Goal: Transaction & Acquisition: Subscribe to service/newsletter

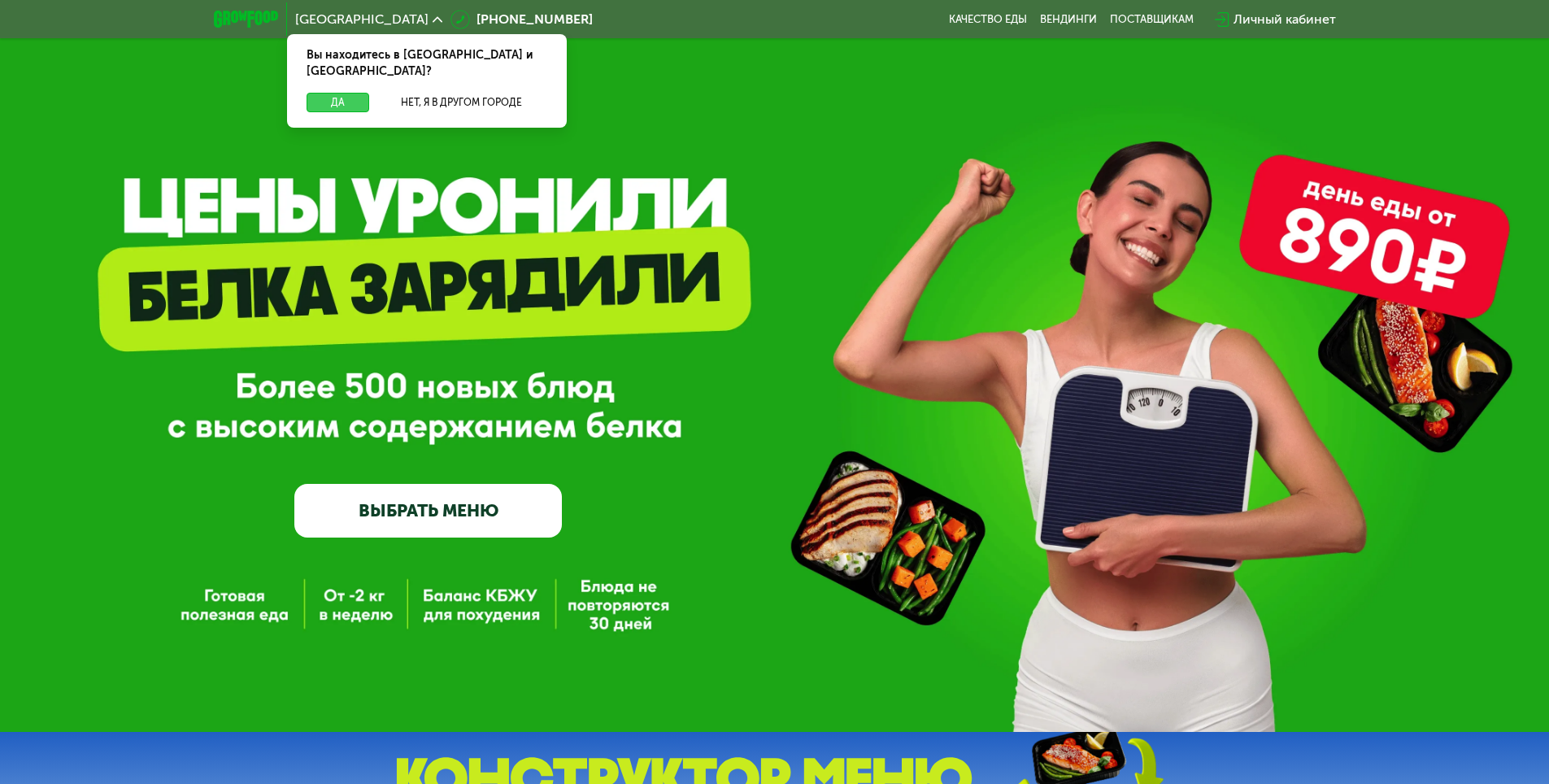
click at [332, 93] on button "Да" at bounding box center [338, 102] width 63 height 20
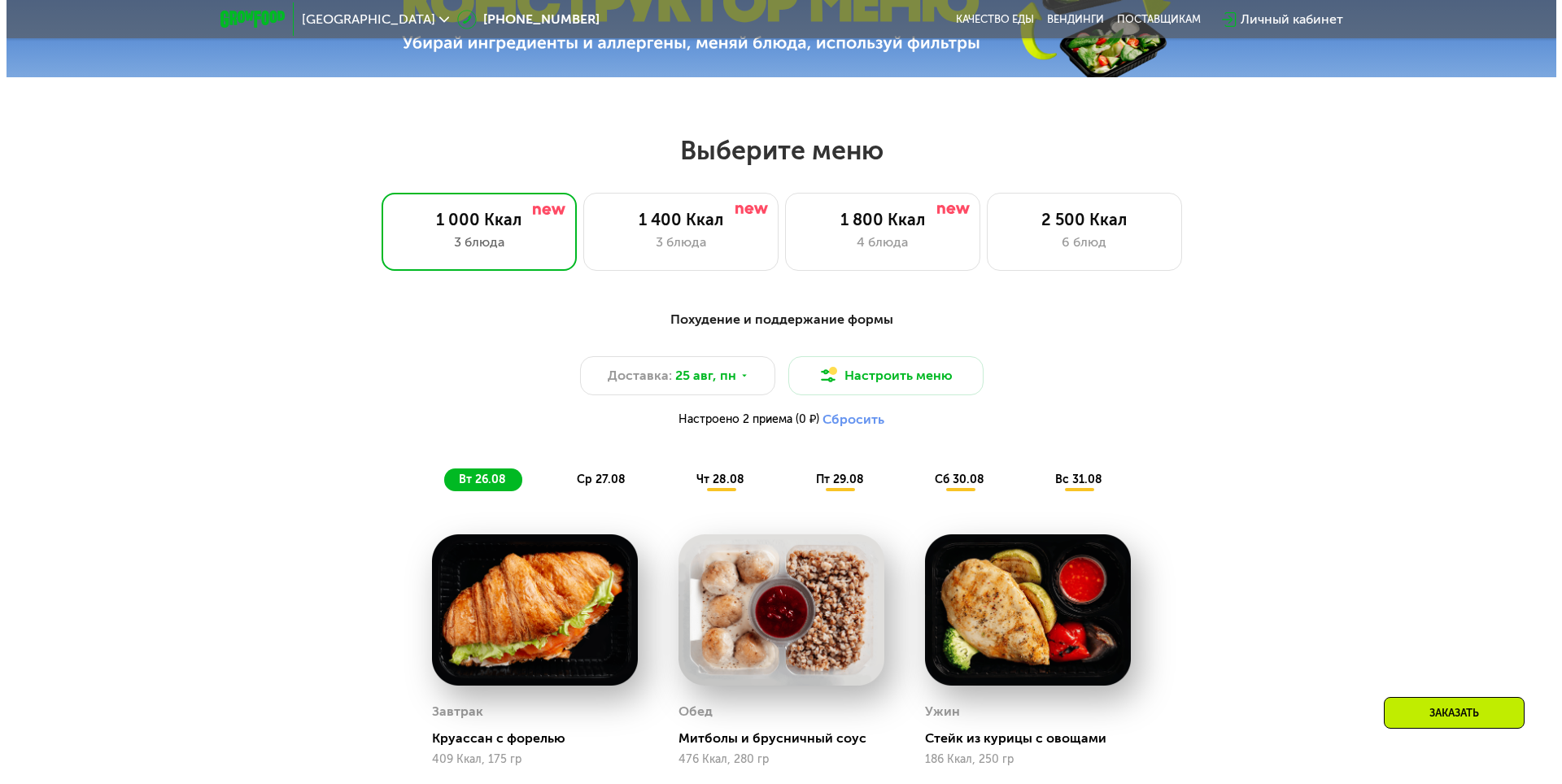
scroll to position [976, 0]
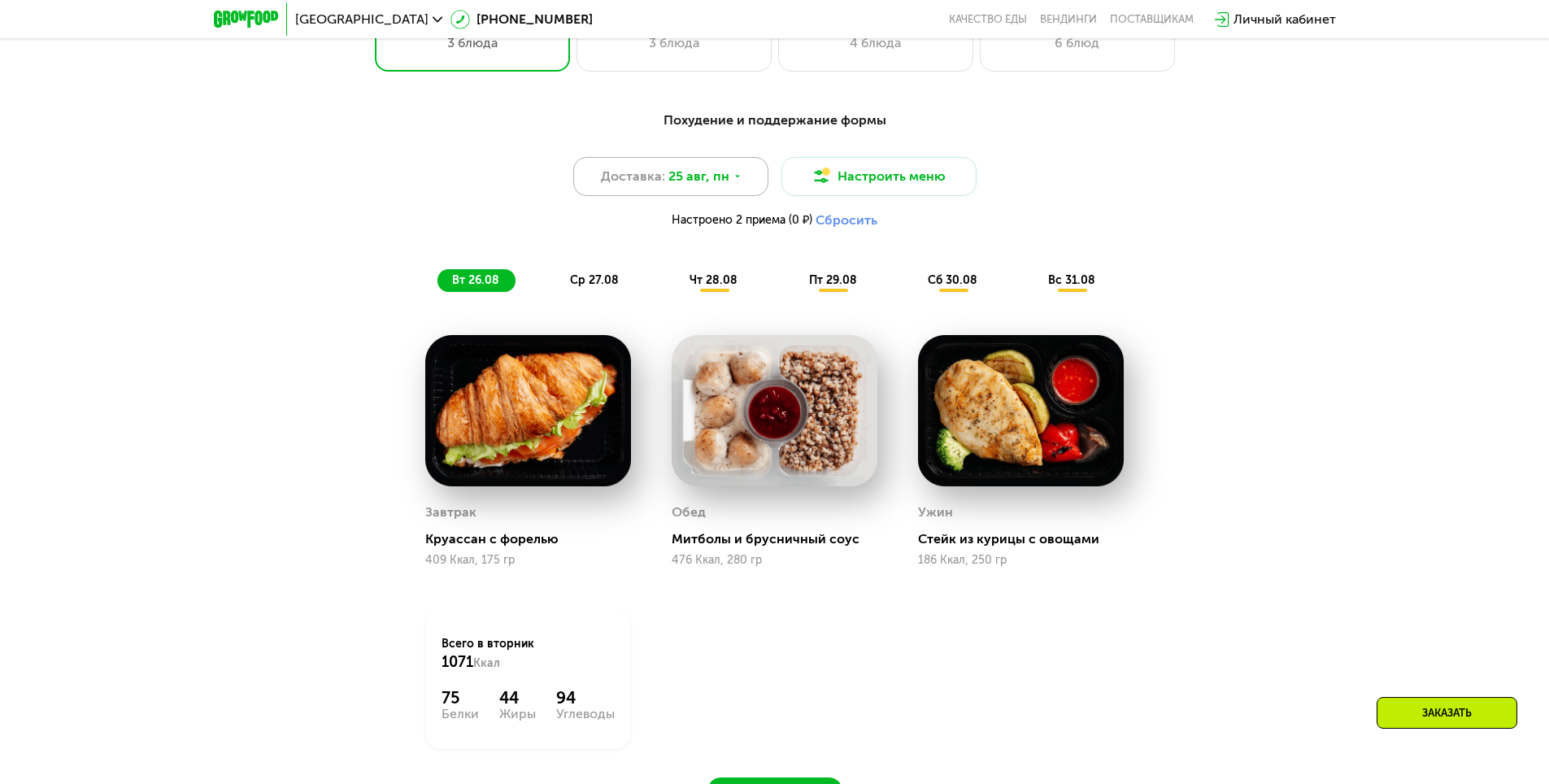
click at [733, 181] on icon at bounding box center [738, 176] width 10 height 10
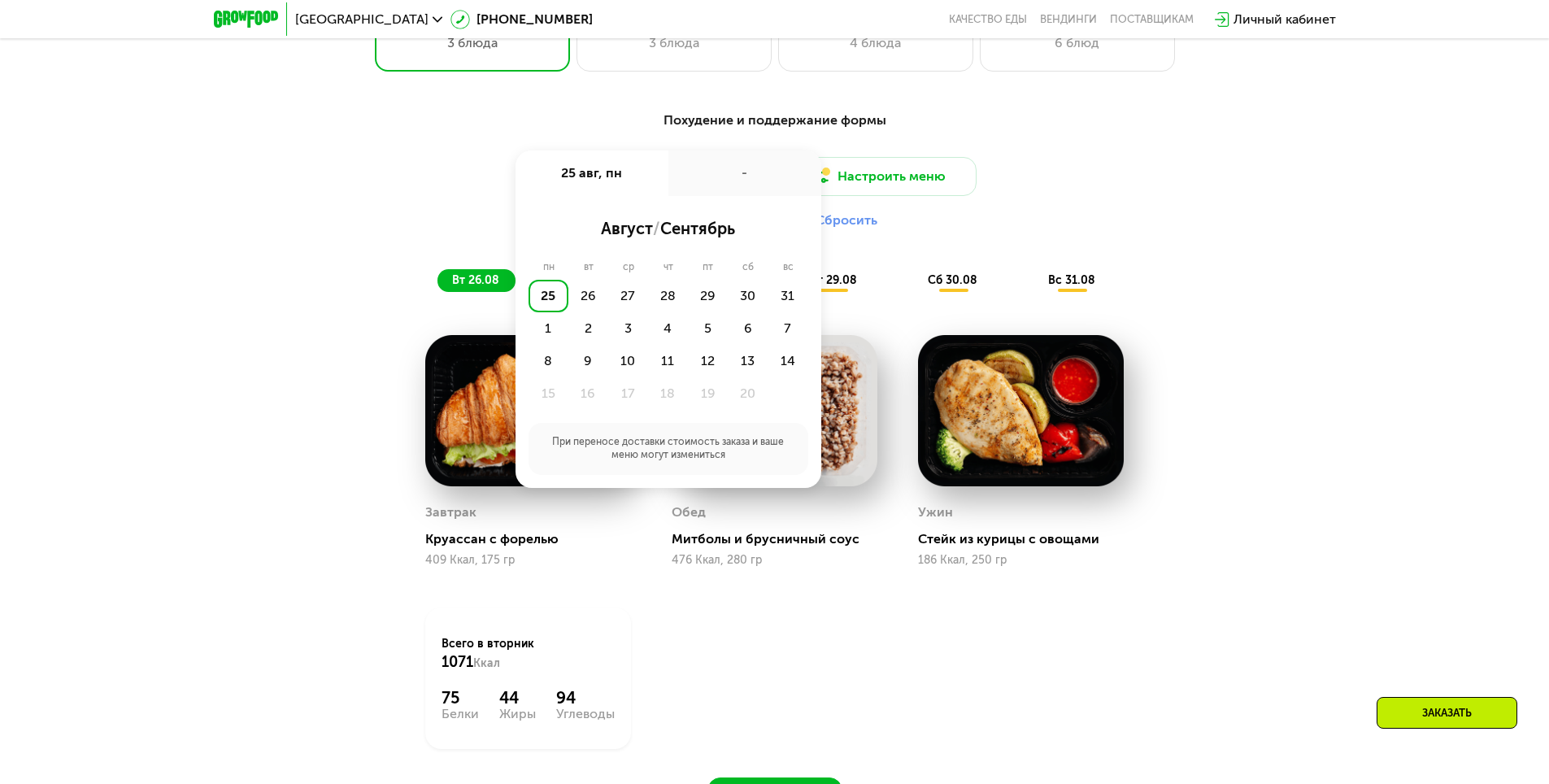
click at [1260, 239] on div "Похудение и поддержание формы Доставка: [DATE] авг, пн - август / сентябрь пн в…" at bounding box center [774, 201] width 982 height 201
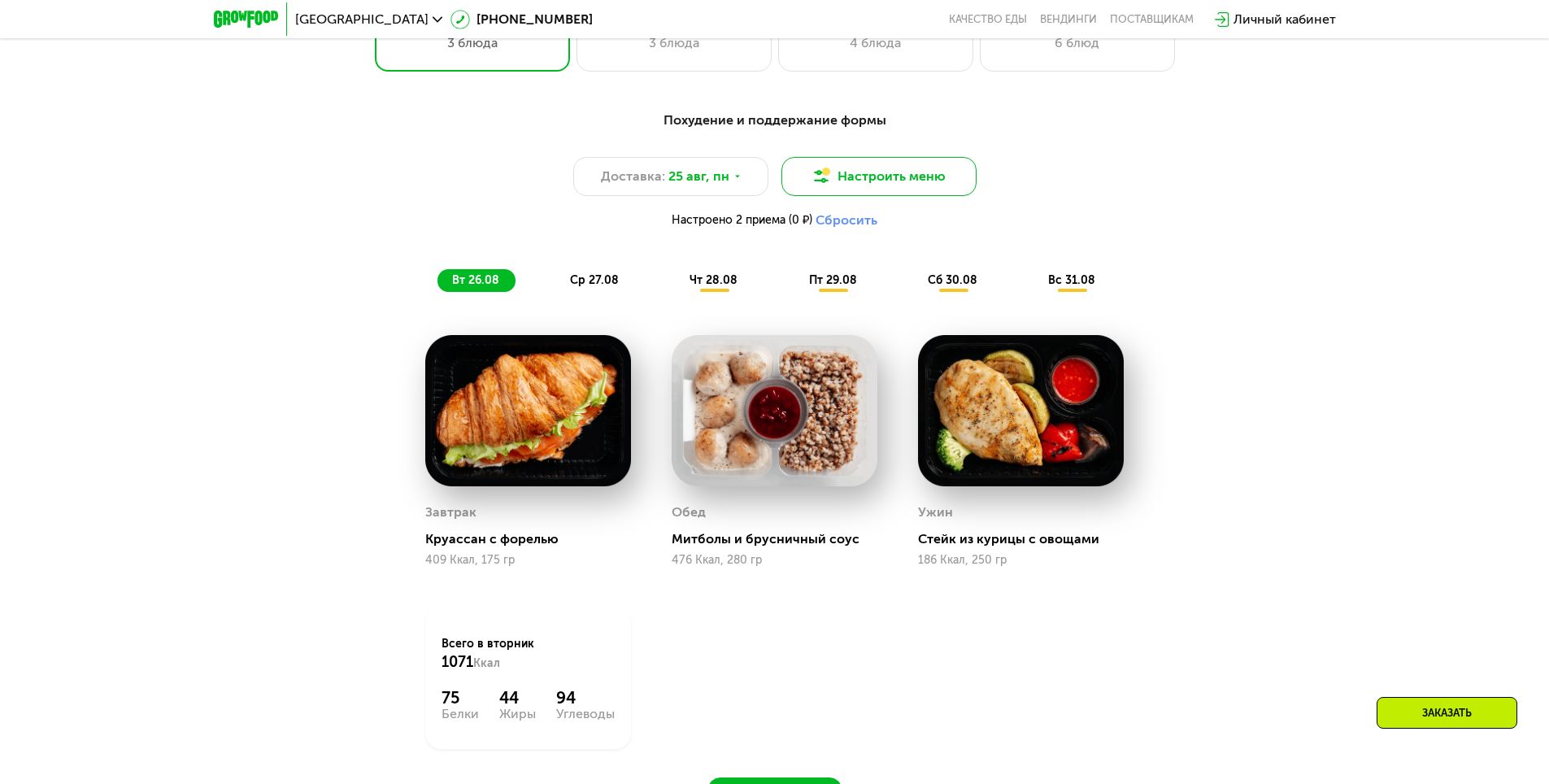
click at [920, 190] on button "Настроить меню" at bounding box center [879, 176] width 195 height 39
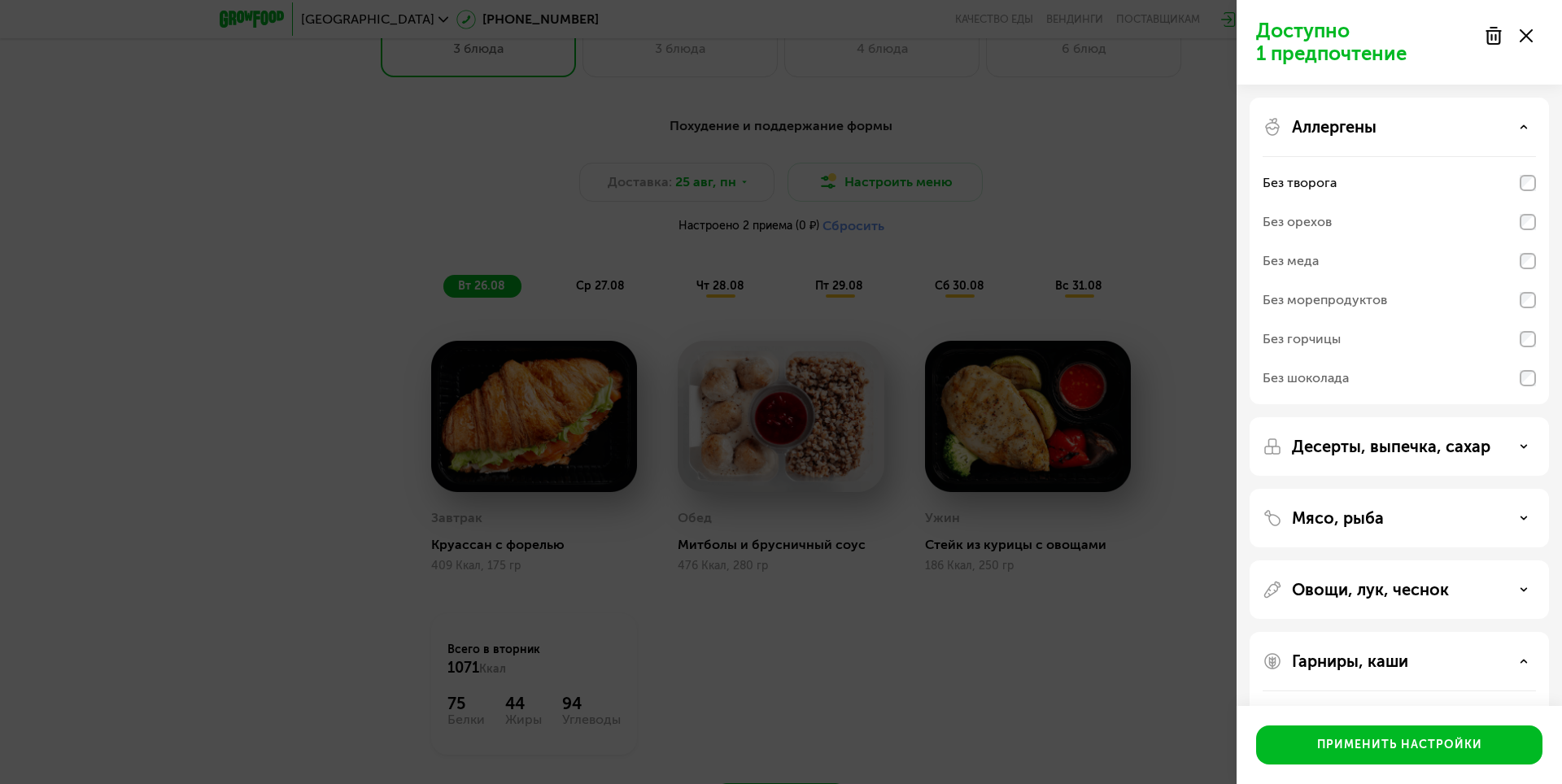
click at [1511, 173] on div "Без творога" at bounding box center [1398, 183] width 273 height 39
click at [1388, 240] on div "Без орехов" at bounding box center [1398, 223] width 273 height 39
click at [1384, 560] on div "Мясо, рыба" at bounding box center [1399, 589] width 300 height 58
click at [1347, 510] on p "Мясо, рыба" at bounding box center [1337, 518] width 92 height 20
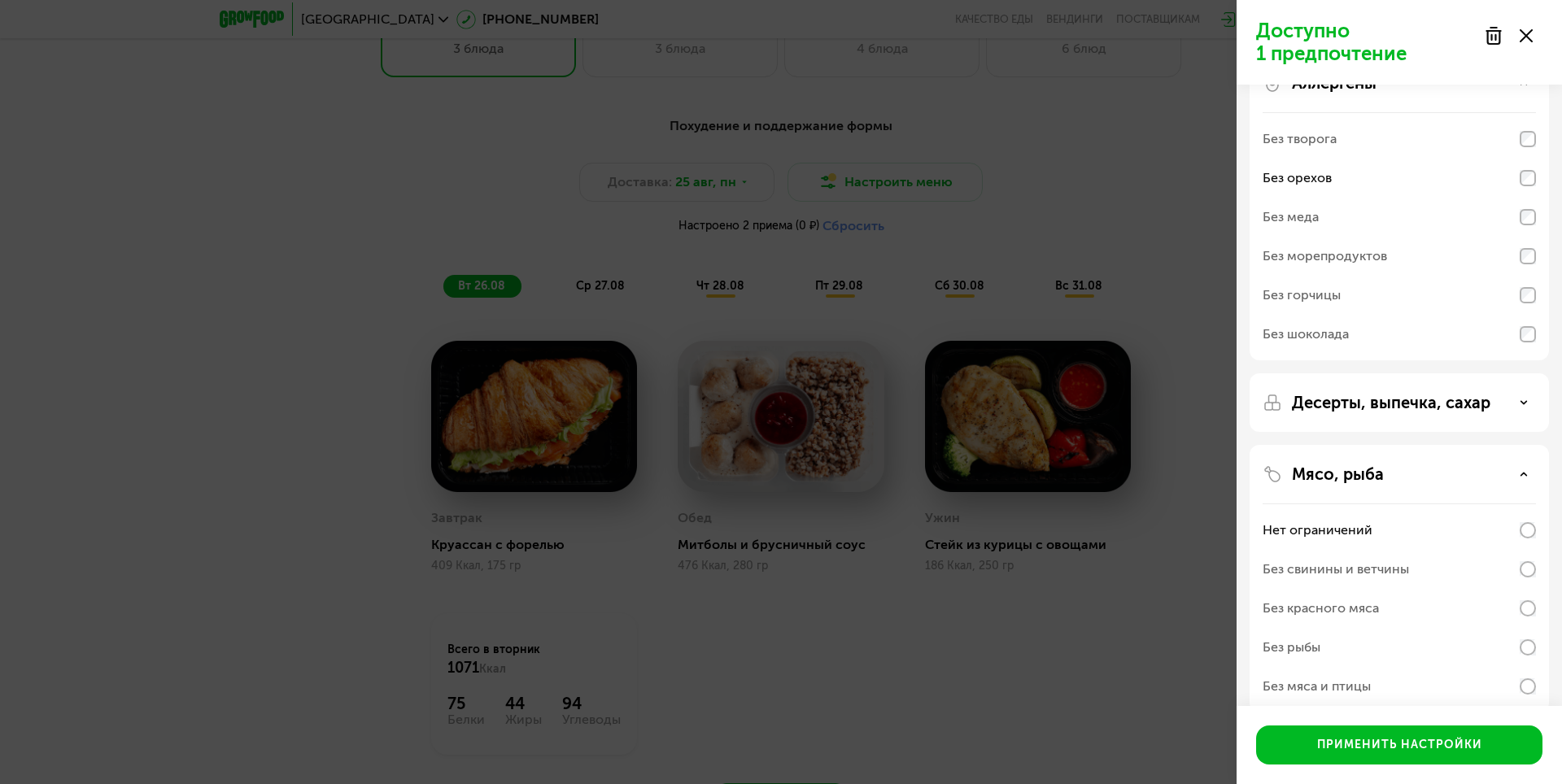
scroll to position [82, 0]
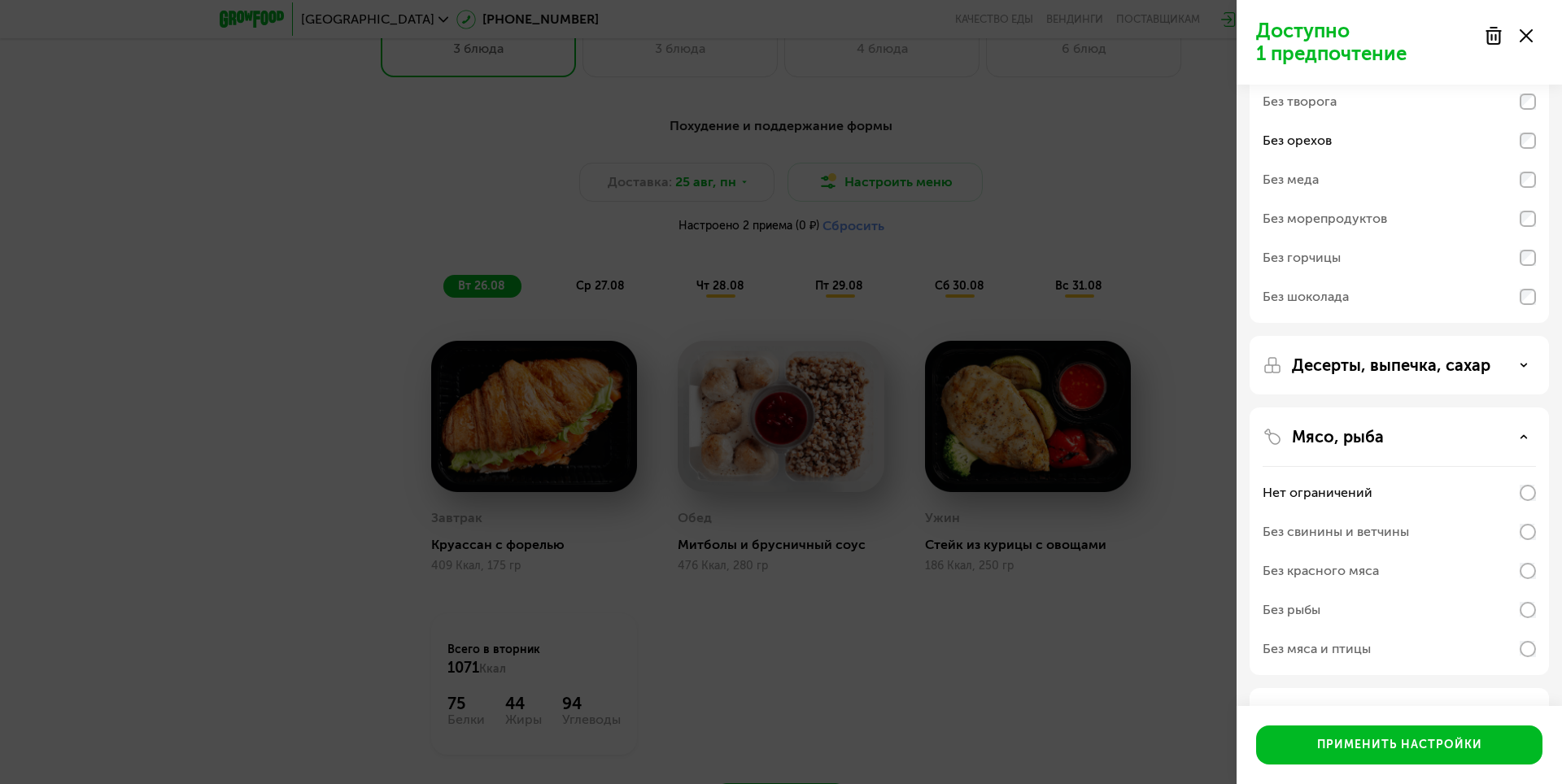
click at [1317, 611] on div "Без рыбы" at bounding box center [1291, 610] width 58 height 20
click at [1372, 687] on div "Мясо, рыба Нет ограничений Без свинины и ветчины Без красного мяса Без рыбы Без…" at bounding box center [1399, 716] width 300 height 58
click at [1373, 443] on p "Мясо, рыба" at bounding box center [1337, 436] width 92 height 20
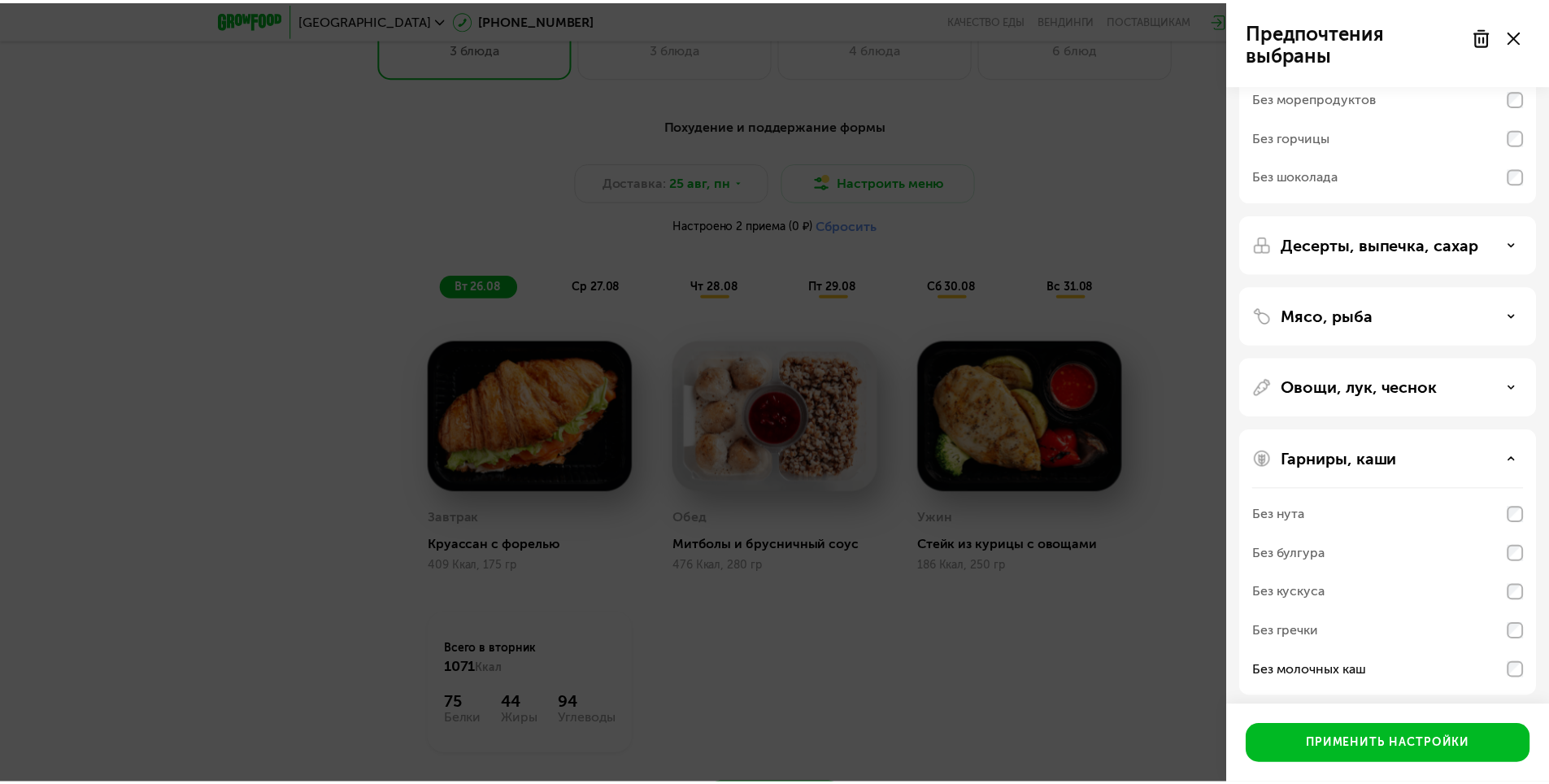
scroll to position [210, 0]
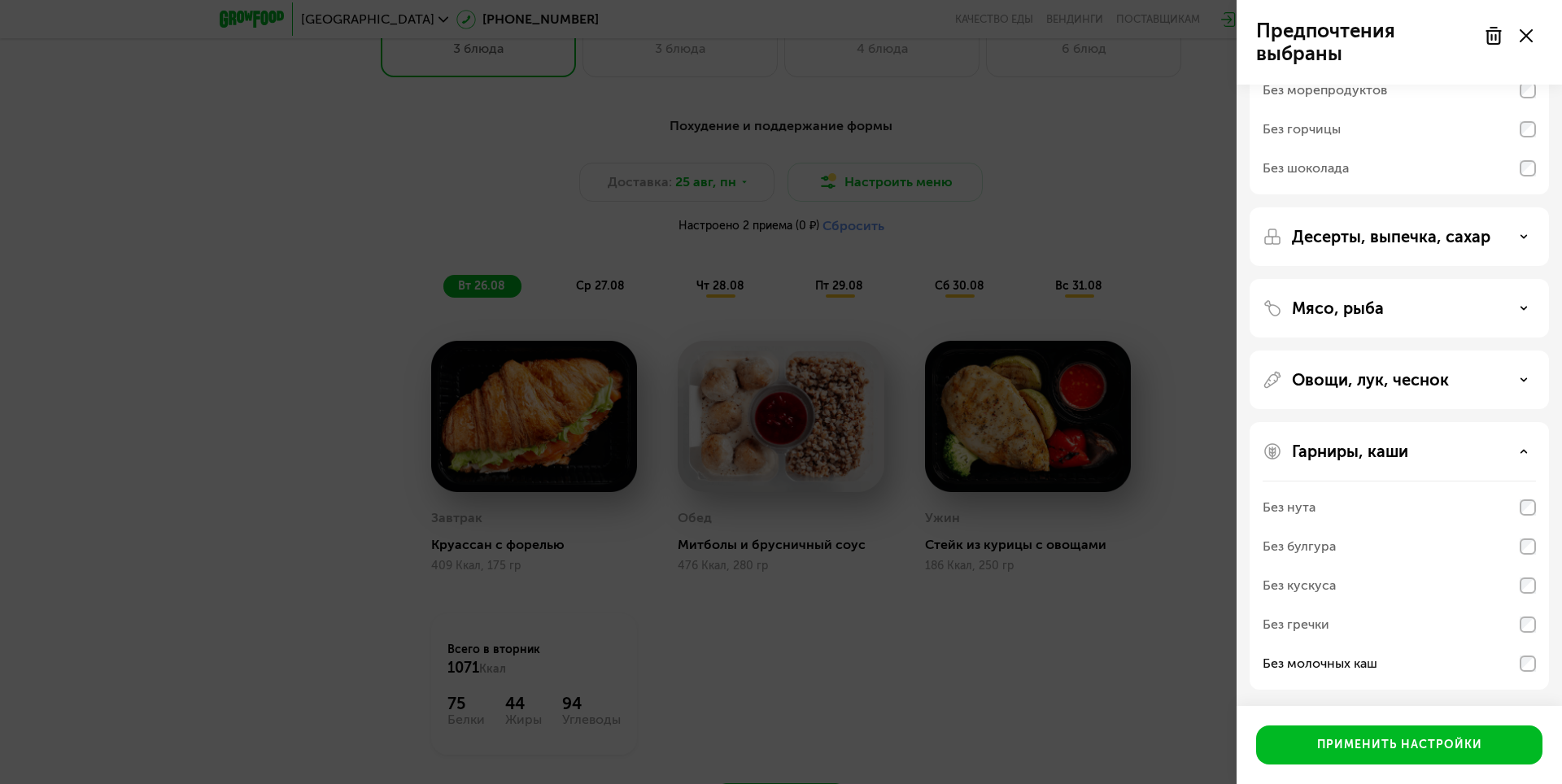
click at [1344, 503] on div "Без нута" at bounding box center [1398, 507] width 273 height 39
click at [1474, 669] on div "Без молочных каш" at bounding box center [1398, 664] width 273 height 39
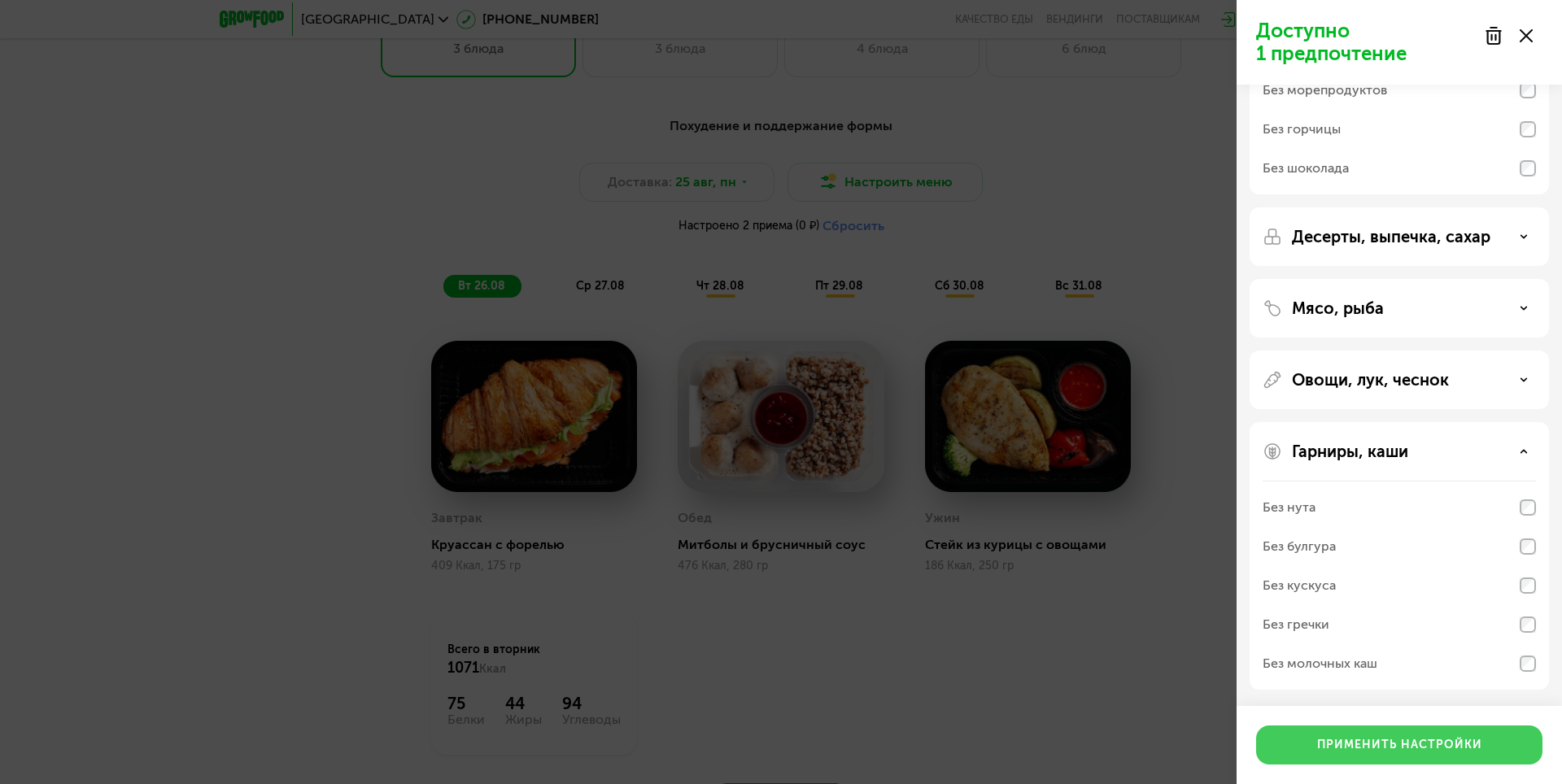
click at [1388, 739] on div "Применить настройки" at bounding box center [1399, 745] width 166 height 17
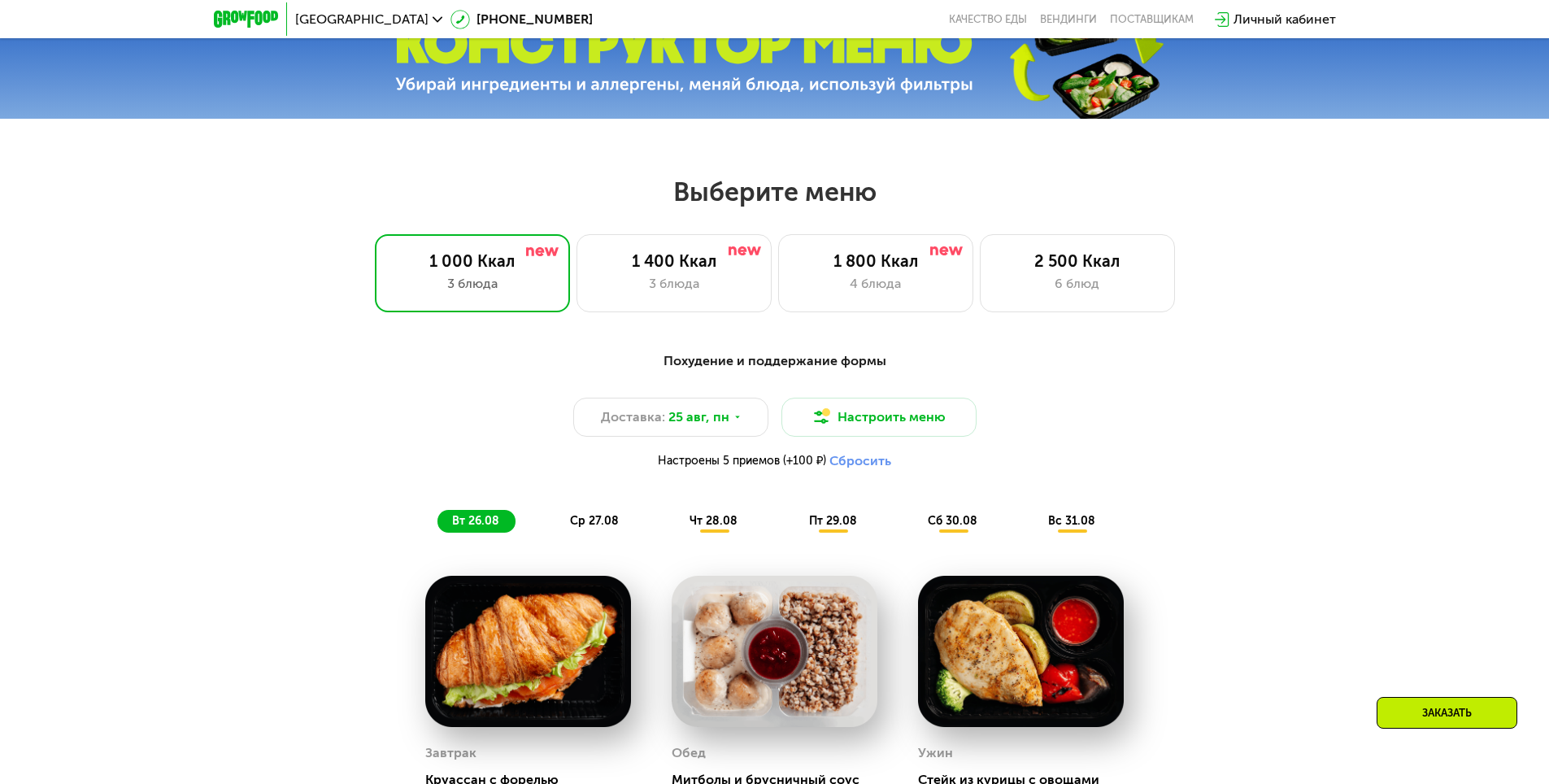
scroll to position [732, 0]
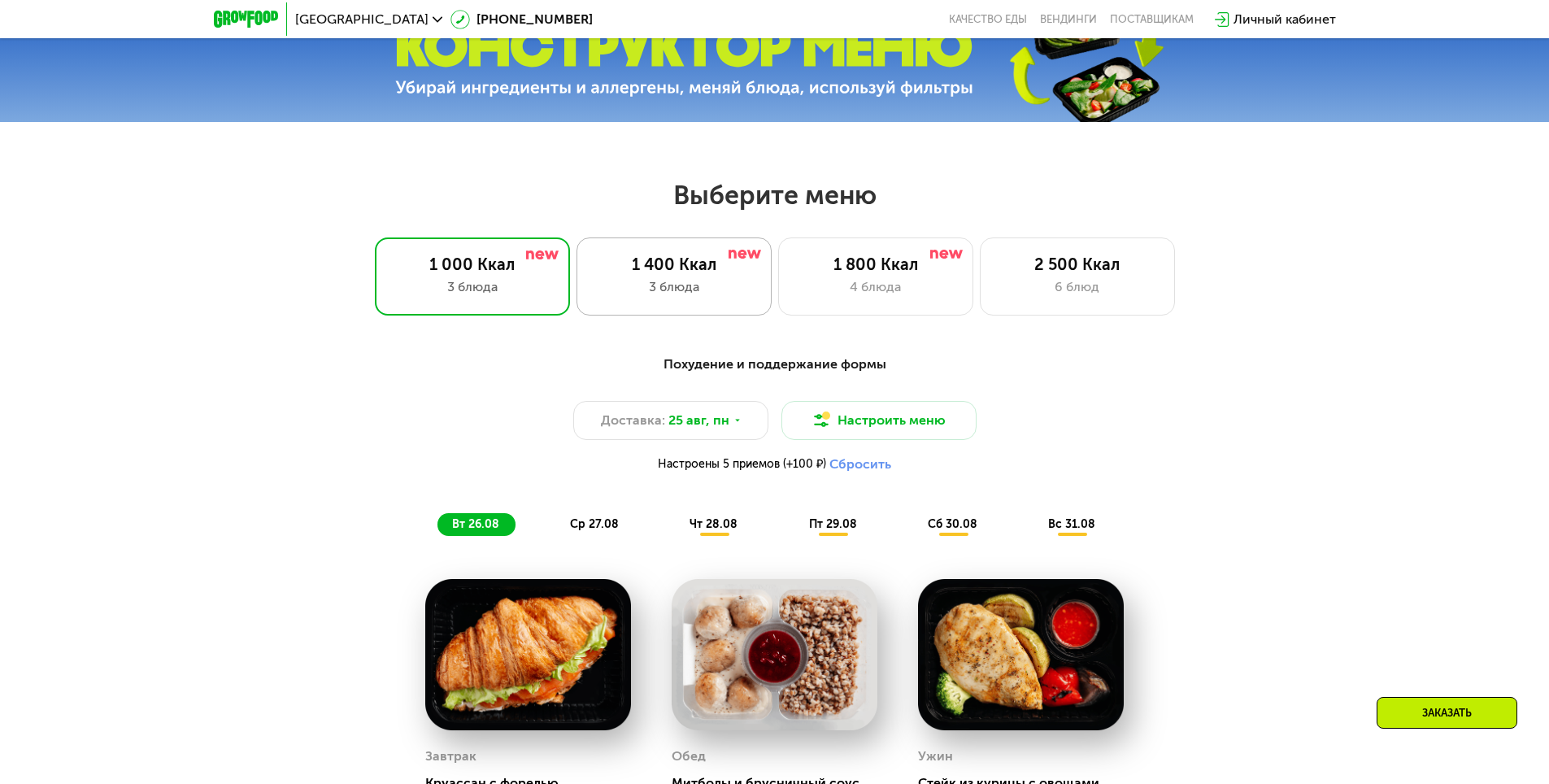
click at [634, 296] on div "3 блюда" at bounding box center [674, 287] width 161 height 20
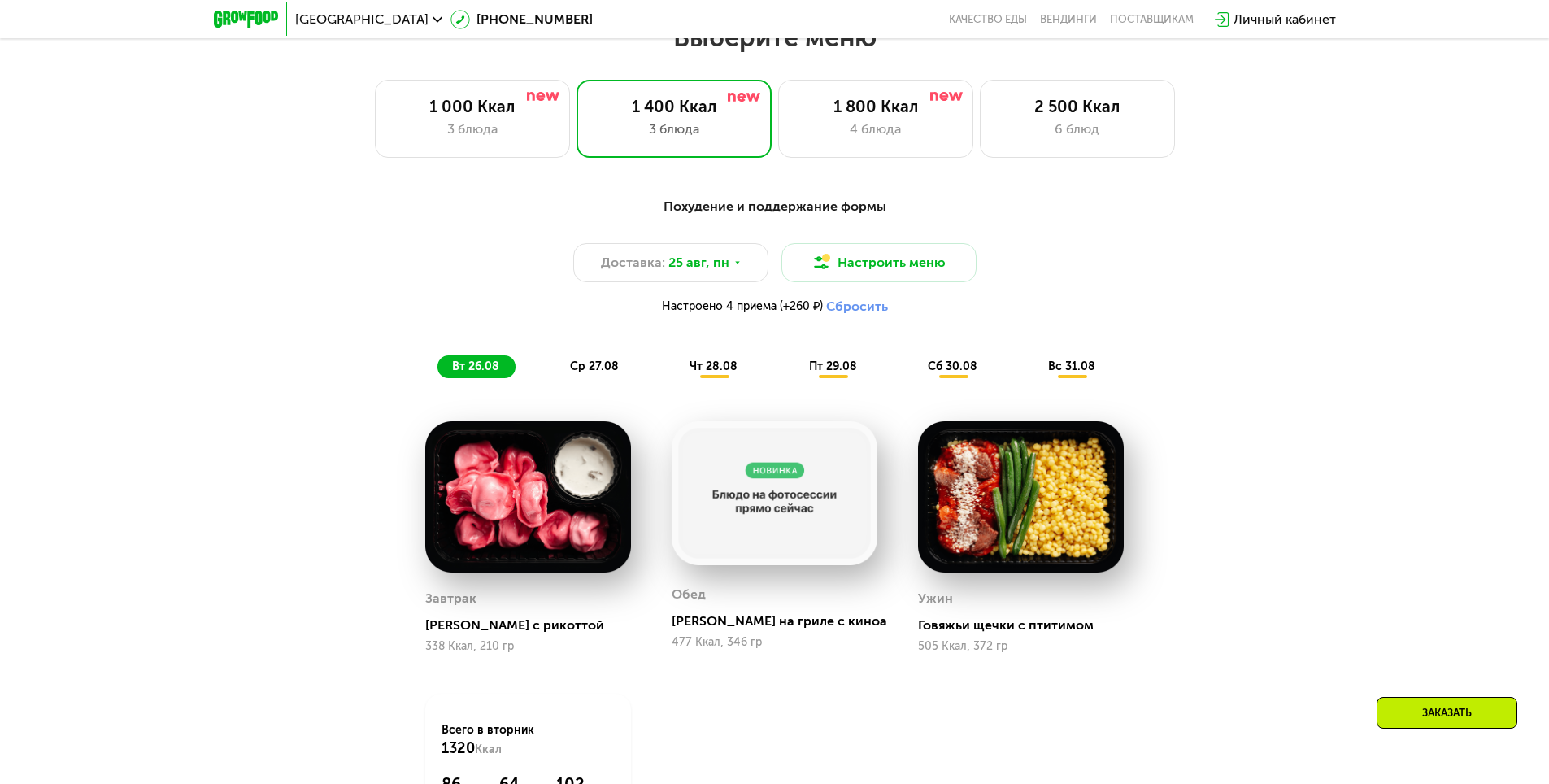
scroll to position [894, 0]
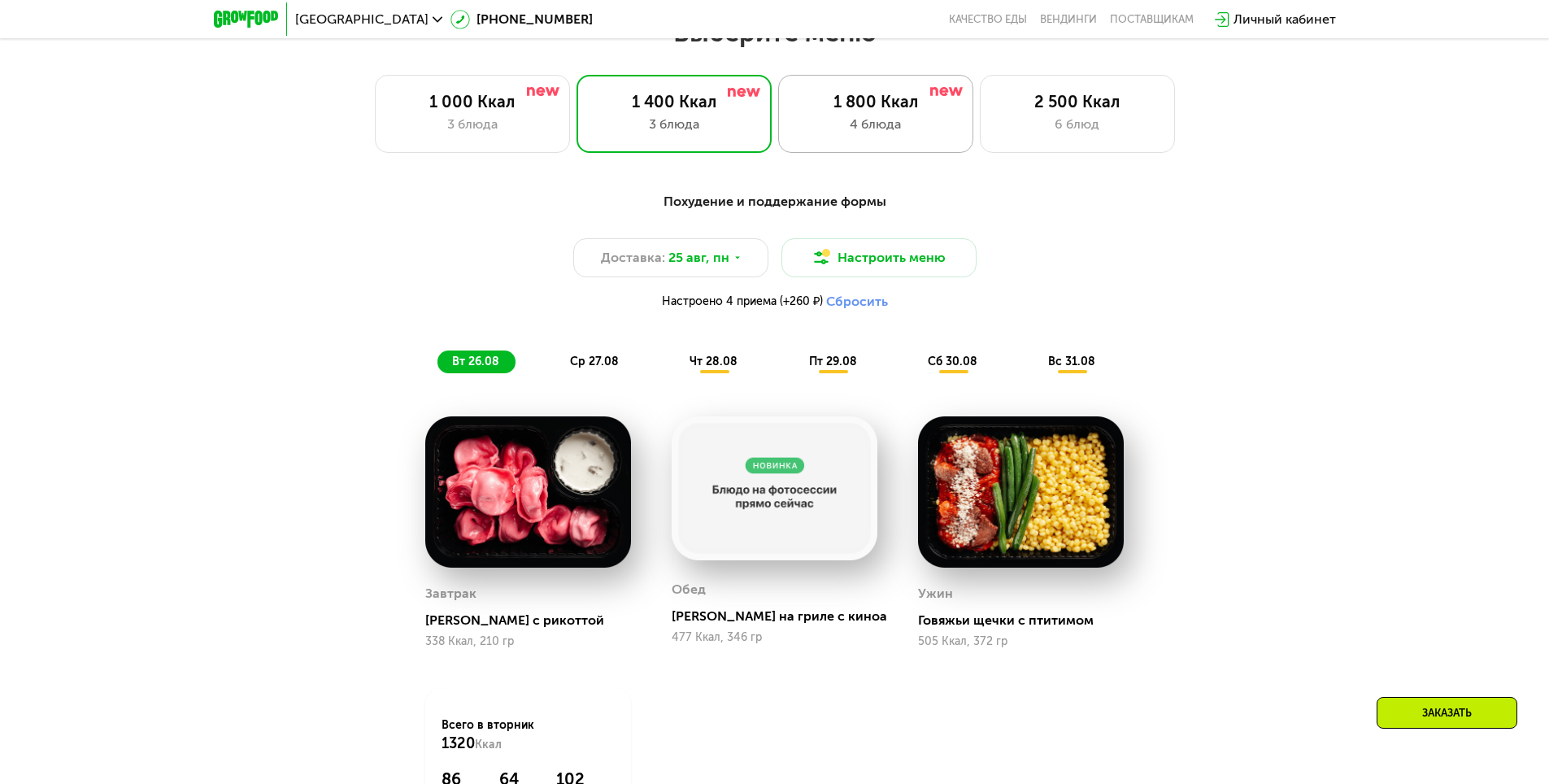
click at [849, 122] on div "4 блюда" at bounding box center [875, 124] width 161 height 20
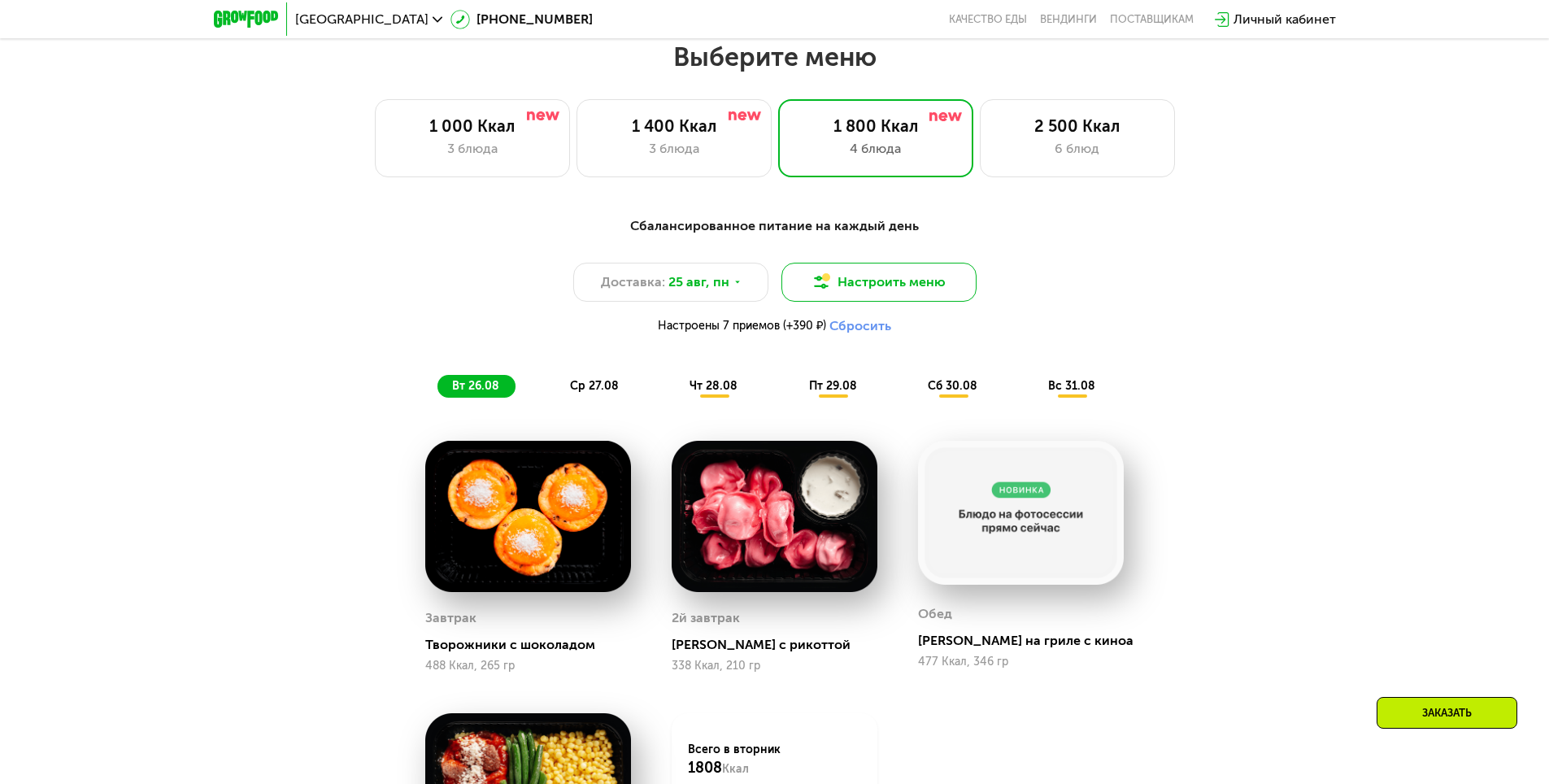
scroll to position [813, 0]
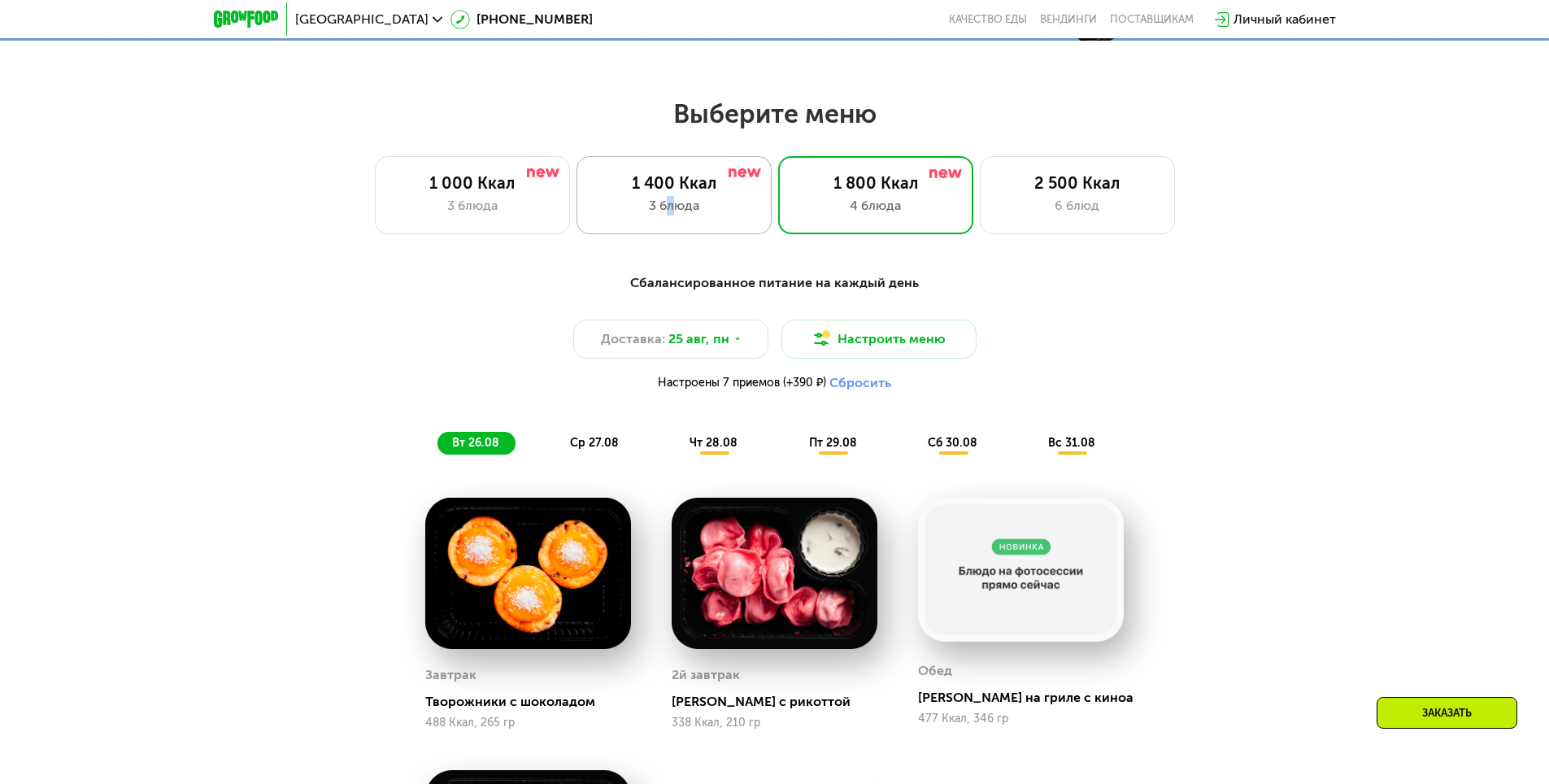
click at [672, 205] on div "3 блюда" at bounding box center [674, 206] width 161 height 20
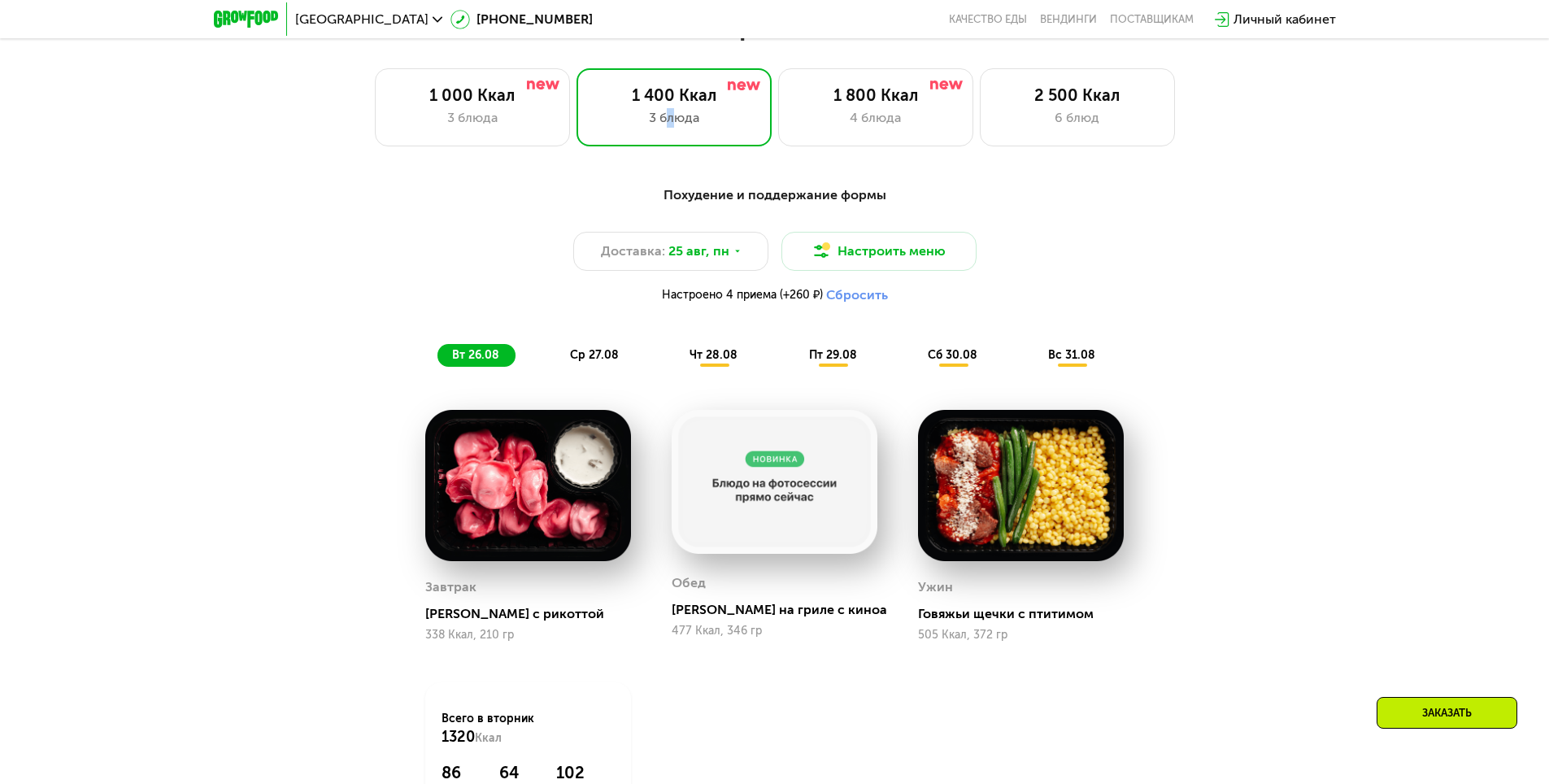
scroll to position [894, 0]
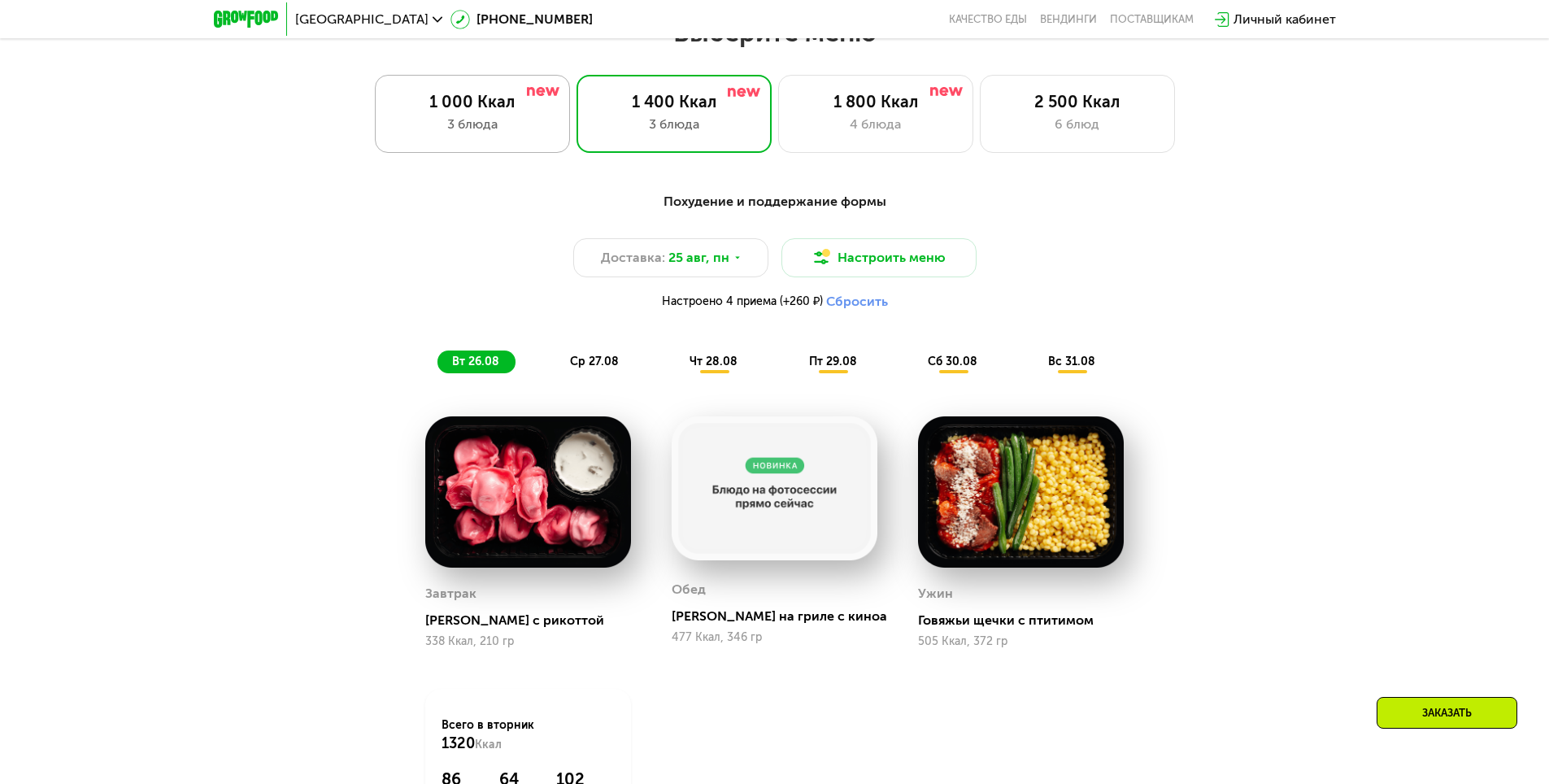
click at [487, 109] on div "1 000 Ккал" at bounding box center [472, 101] width 161 height 20
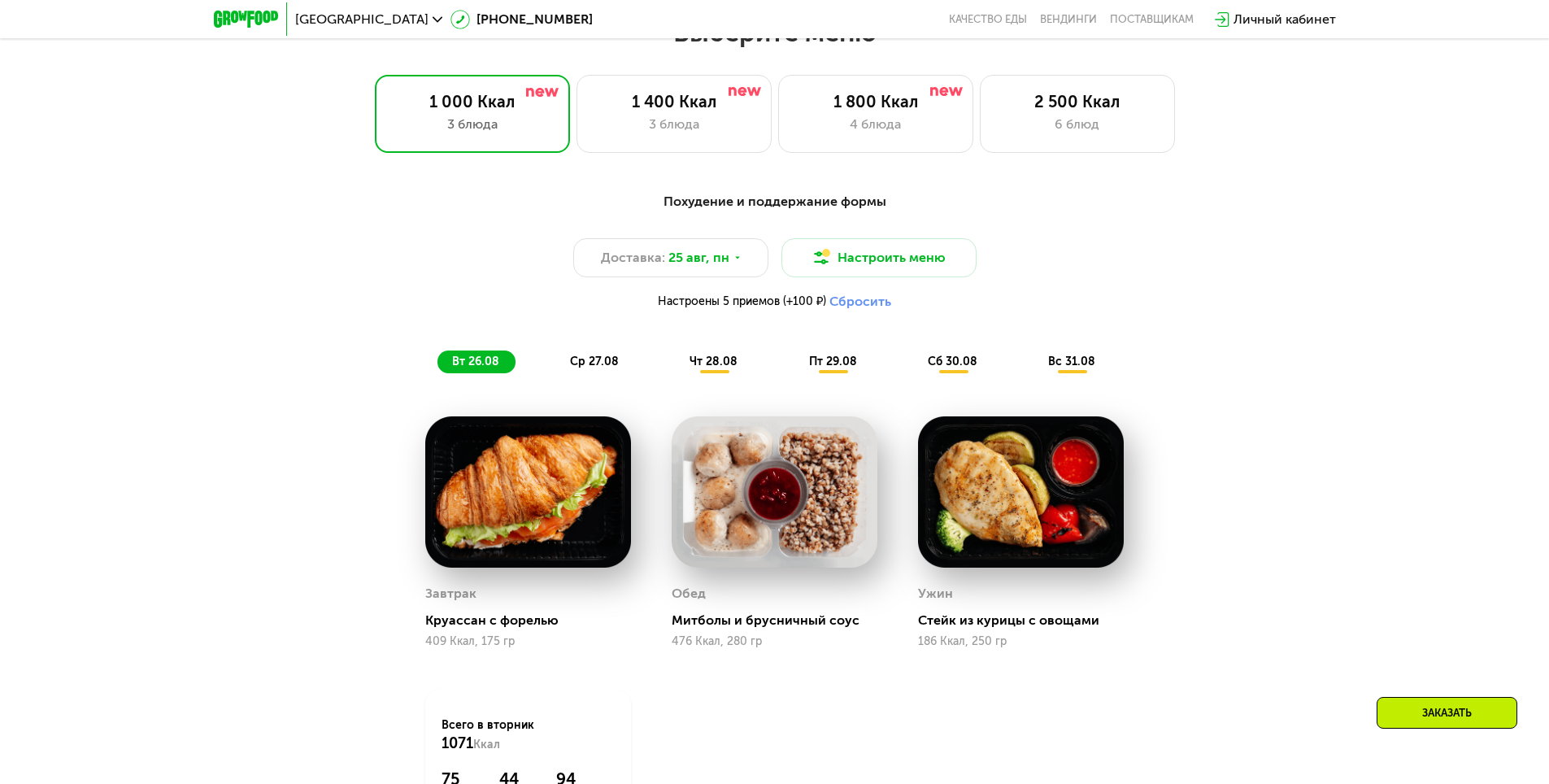
click at [719, 367] on span "чт 28.08" at bounding box center [713, 361] width 48 height 14
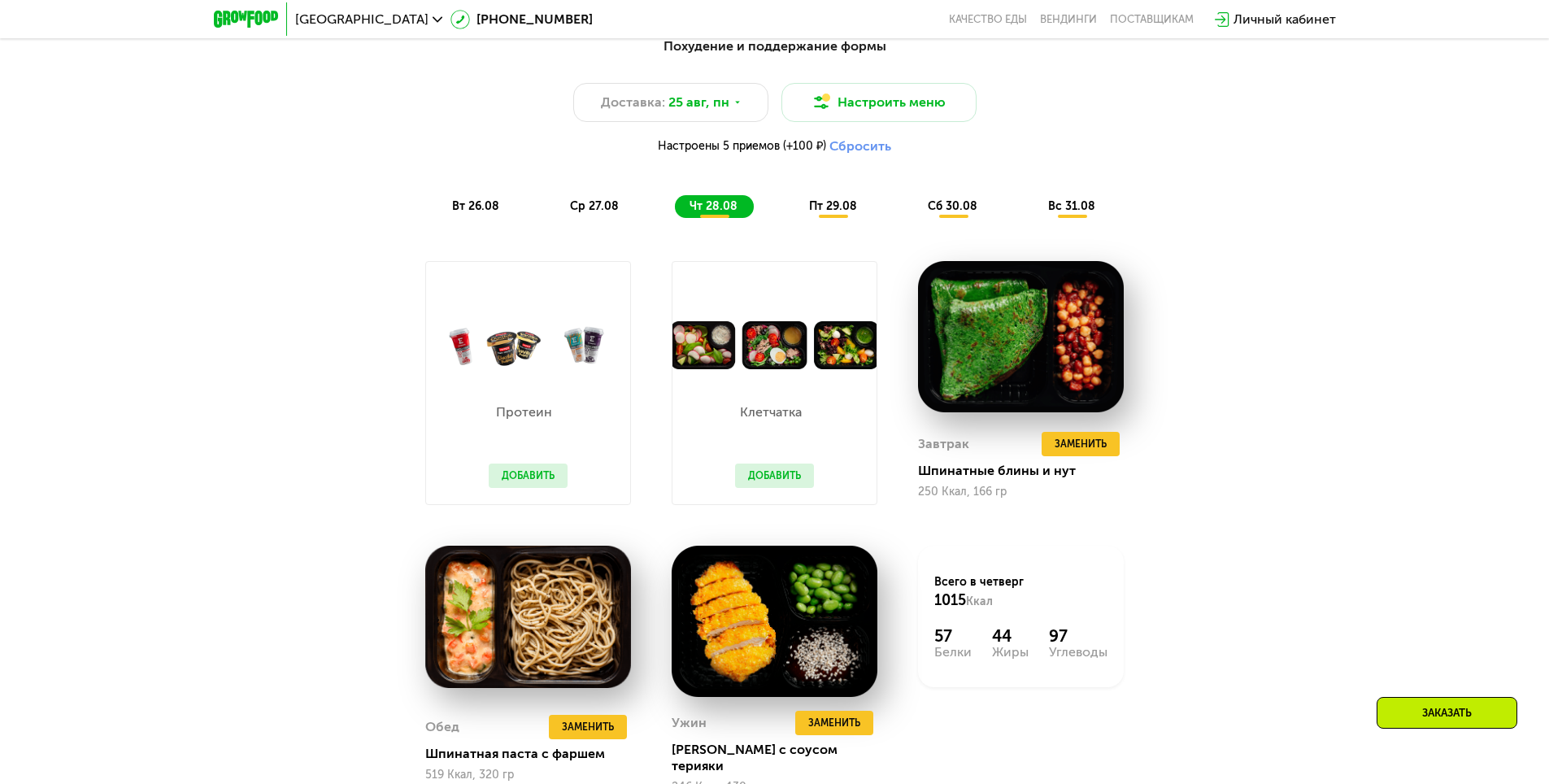
scroll to position [1057, 0]
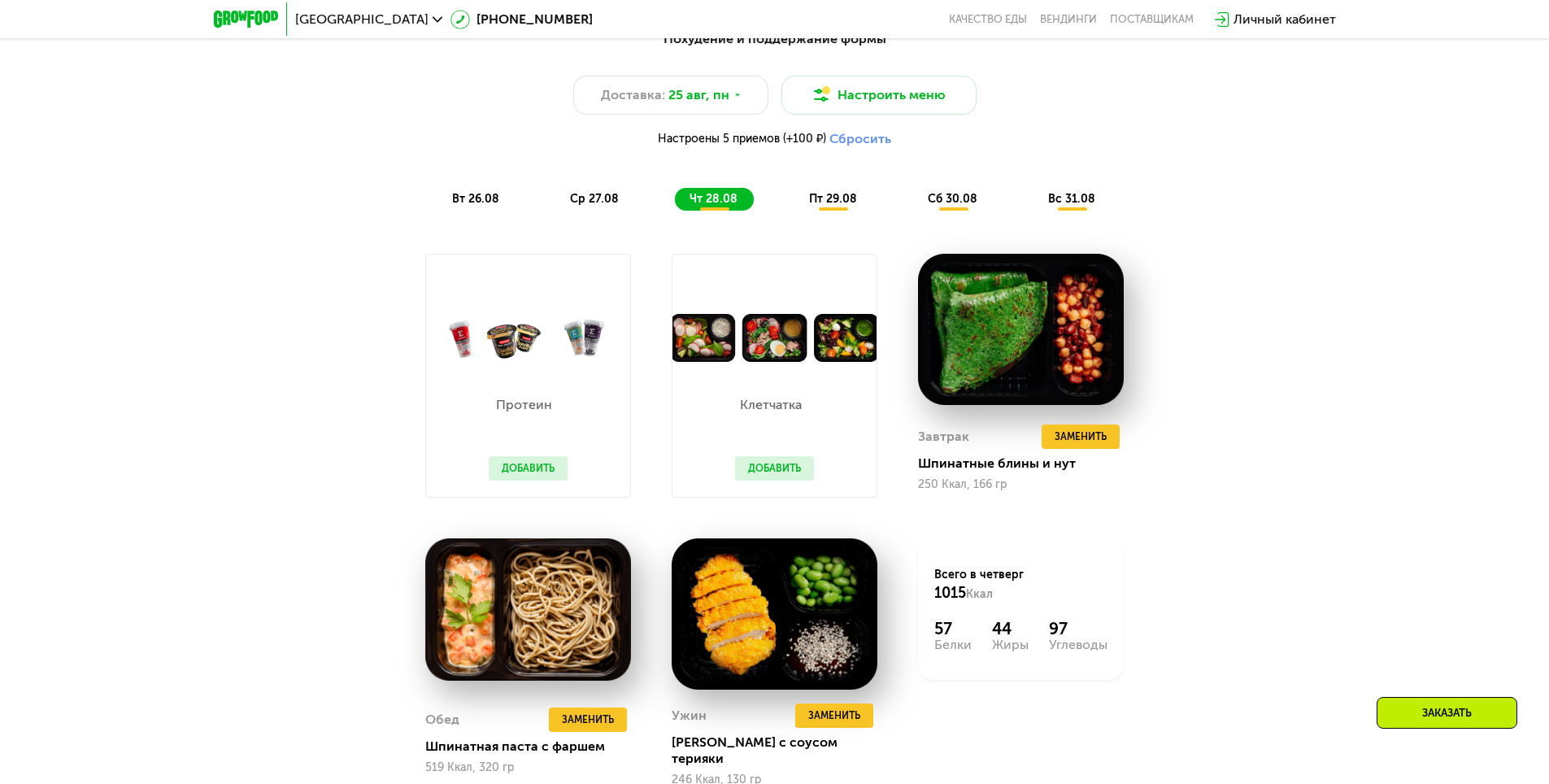
click at [839, 201] on span "пт 29.08" at bounding box center [833, 199] width 48 height 14
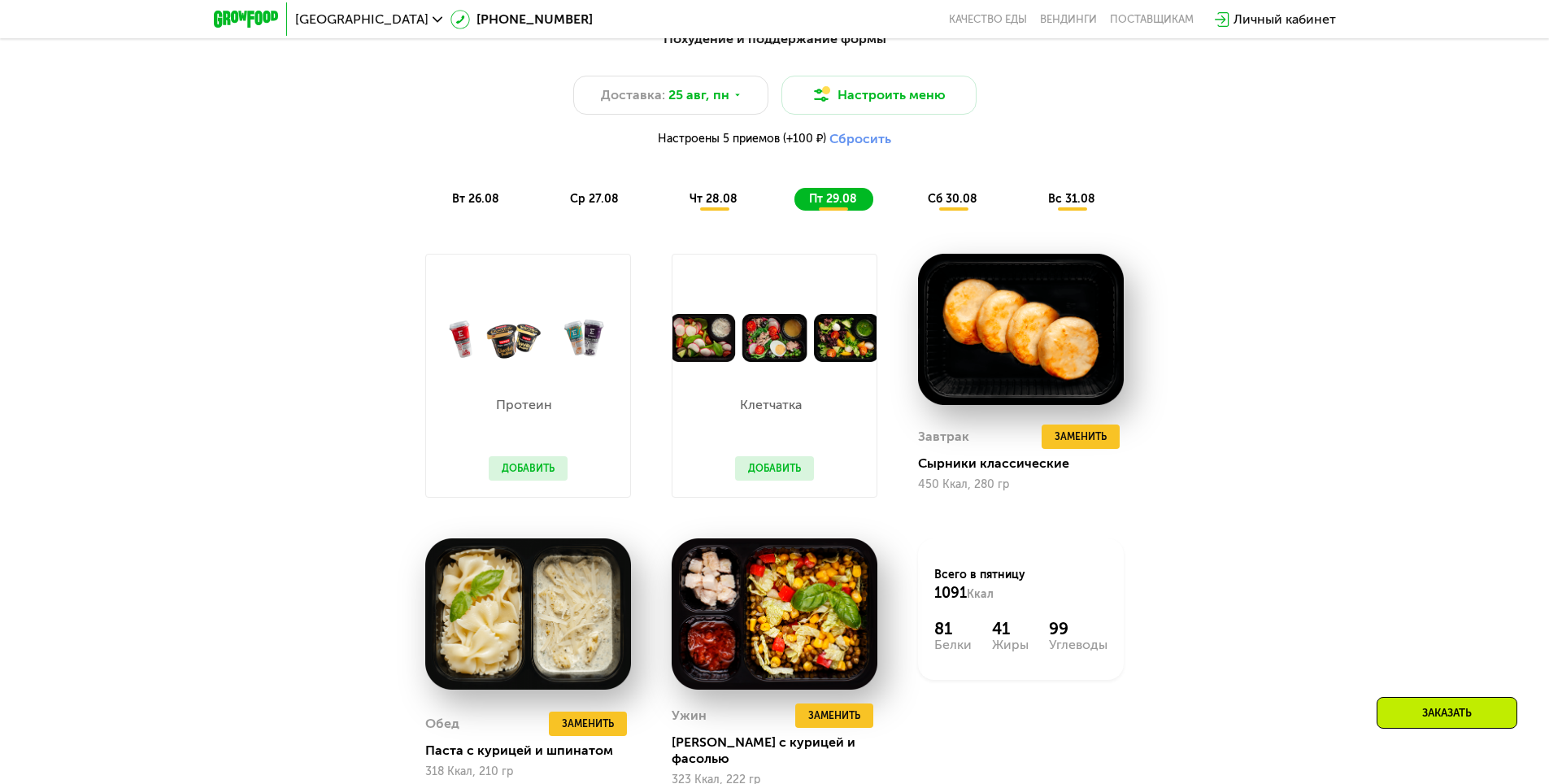
click at [946, 205] on span "сб 30.08" at bounding box center [953, 199] width 49 height 14
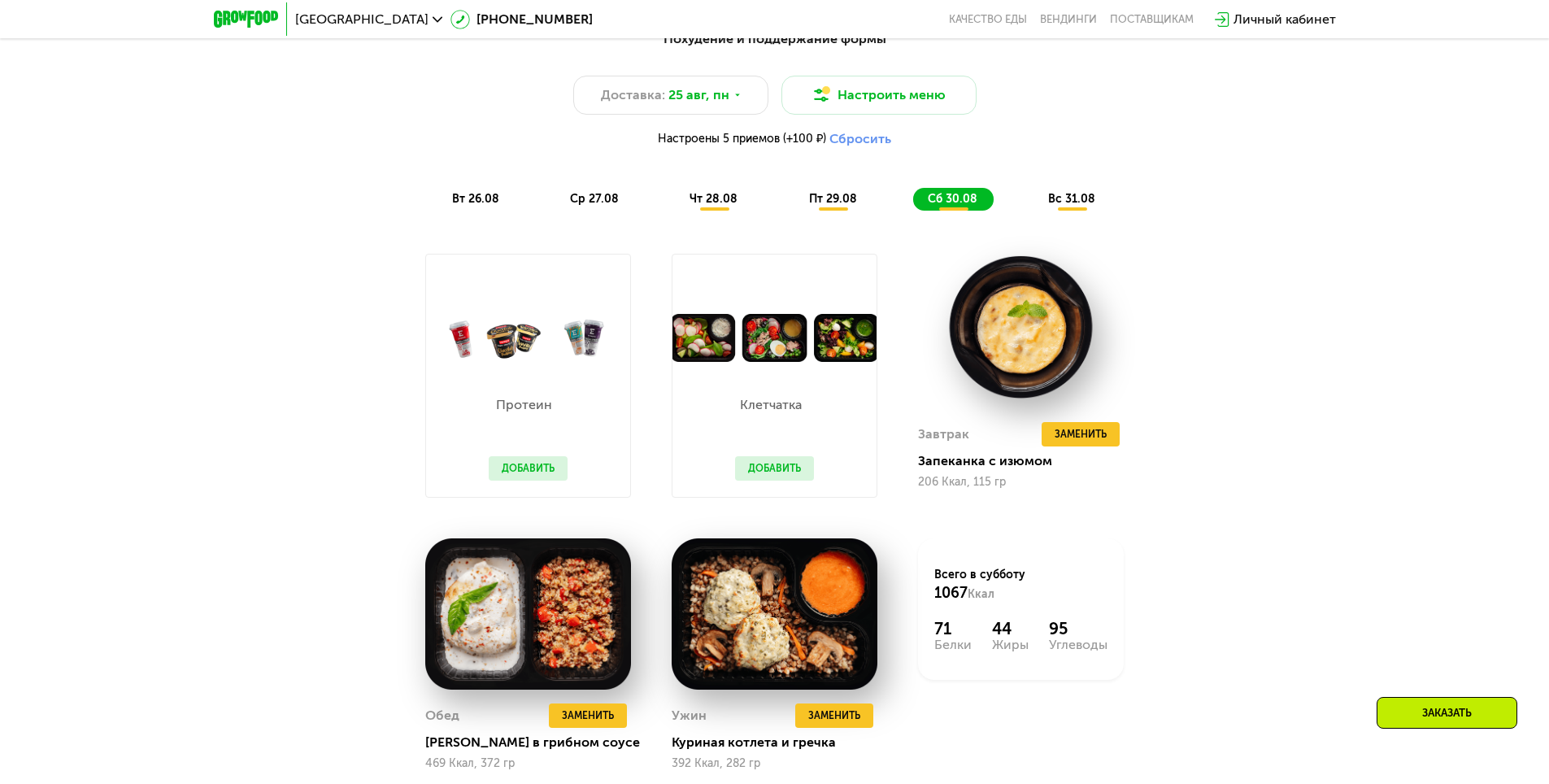
click at [1053, 206] on span "вс 31.08" at bounding box center [1072, 199] width 47 height 14
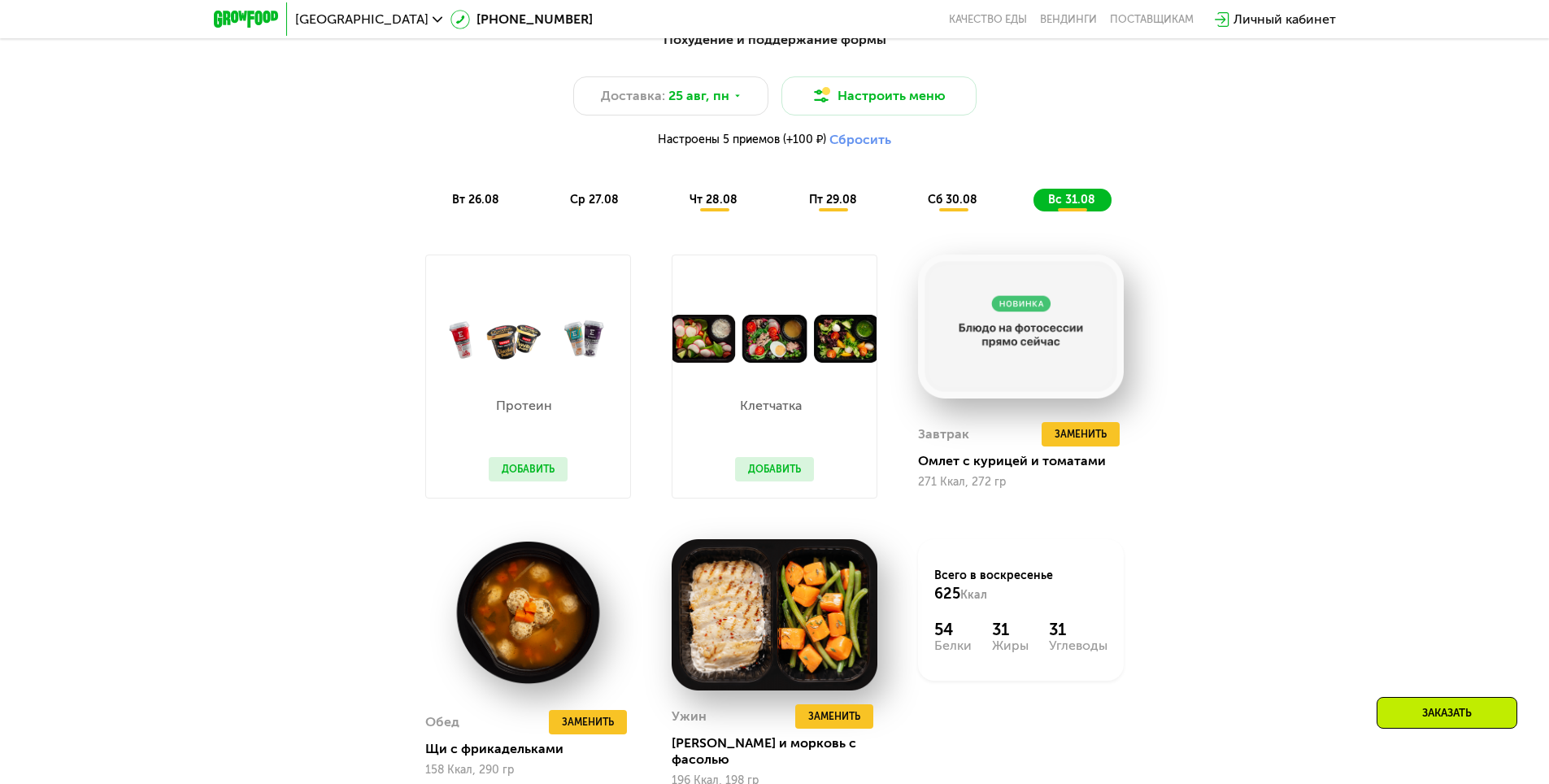
scroll to position [1301, 0]
